Goal: Task Accomplishment & Management: Use online tool/utility

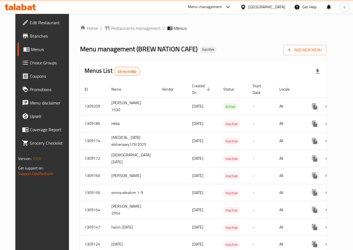
click at [30, 33] on span "Branches" at bounding box center [50, 36] width 40 height 7
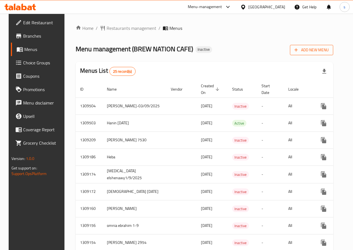
click at [312, 50] on span "Add New Menu" at bounding box center [311, 50] width 34 height 7
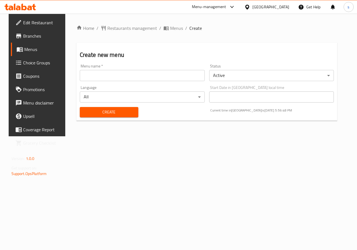
click at [99, 78] on input "text" at bounding box center [142, 75] width 125 height 11
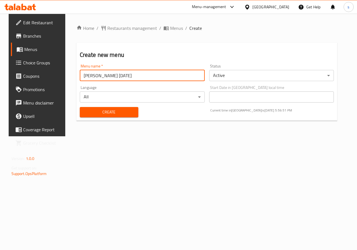
click at [94, 76] on input "[PERSON_NAME] [DATE]" at bounding box center [142, 75] width 125 height 11
type input "[PERSON_NAME] [DATE]"
click at [115, 115] on span "Create" at bounding box center [109, 112] width 50 height 7
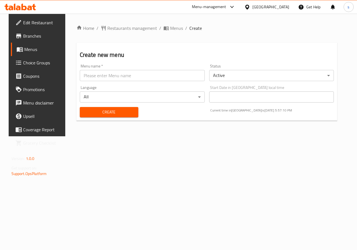
click at [24, 53] on span "Menus" at bounding box center [44, 49] width 40 height 7
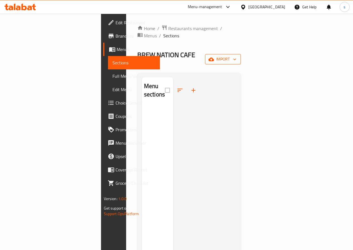
click at [236, 56] on span "import" at bounding box center [223, 59] width 27 height 7
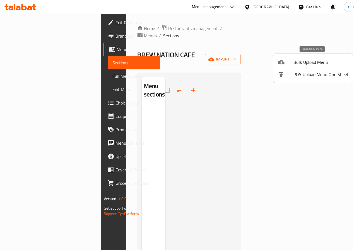
click at [302, 63] on span "Bulk Upload Menu" at bounding box center [321, 62] width 55 height 7
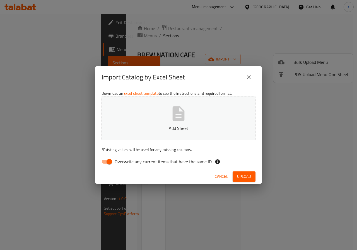
click at [111, 162] on input "Overwrite any current items that have the same ID." at bounding box center [109, 162] width 32 height 11
checkbox input "false"
click at [163, 129] on p "Add Sheet" at bounding box center [178, 128] width 137 height 7
click at [239, 173] on span "Upload" at bounding box center [244, 176] width 14 height 7
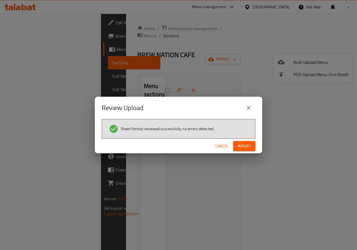
click at [247, 145] on span "Import" at bounding box center [244, 146] width 13 height 7
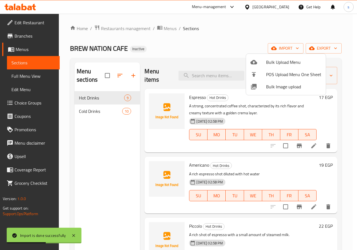
click at [225, 40] on div at bounding box center [178, 125] width 357 height 250
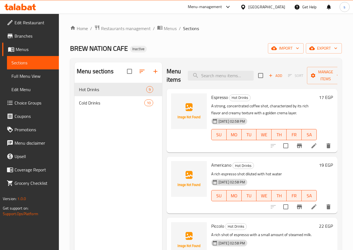
click at [14, 79] on span "Full Menu View" at bounding box center [32, 76] width 43 height 7
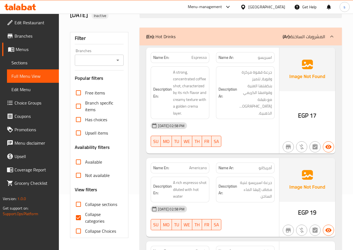
scroll to position [112, 0]
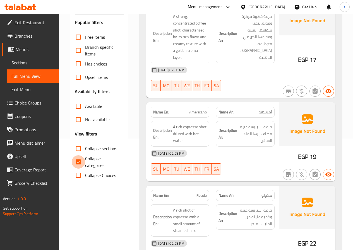
click at [80, 160] on input "Collapse categories" at bounding box center [78, 161] width 13 height 13
checkbox input "false"
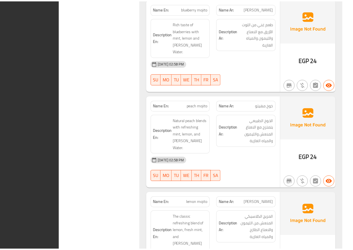
scroll to position [1459, 0]
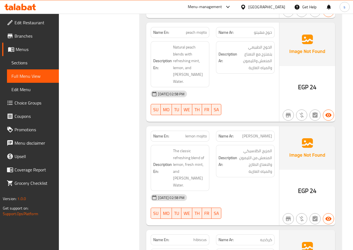
click at [22, 58] on link "Sections" at bounding box center [33, 62] width 52 height 13
